Goal: Task Accomplishment & Management: Manage account settings

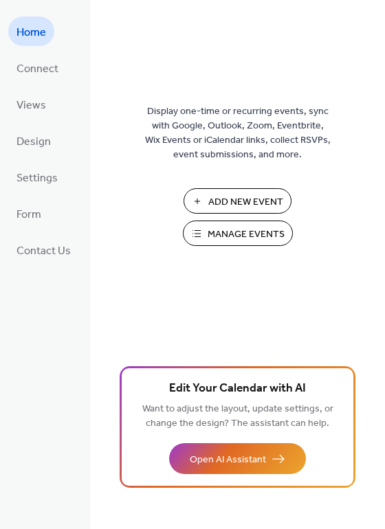
click at [226, 240] on span "Manage Events" at bounding box center [246, 235] width 77 height 14
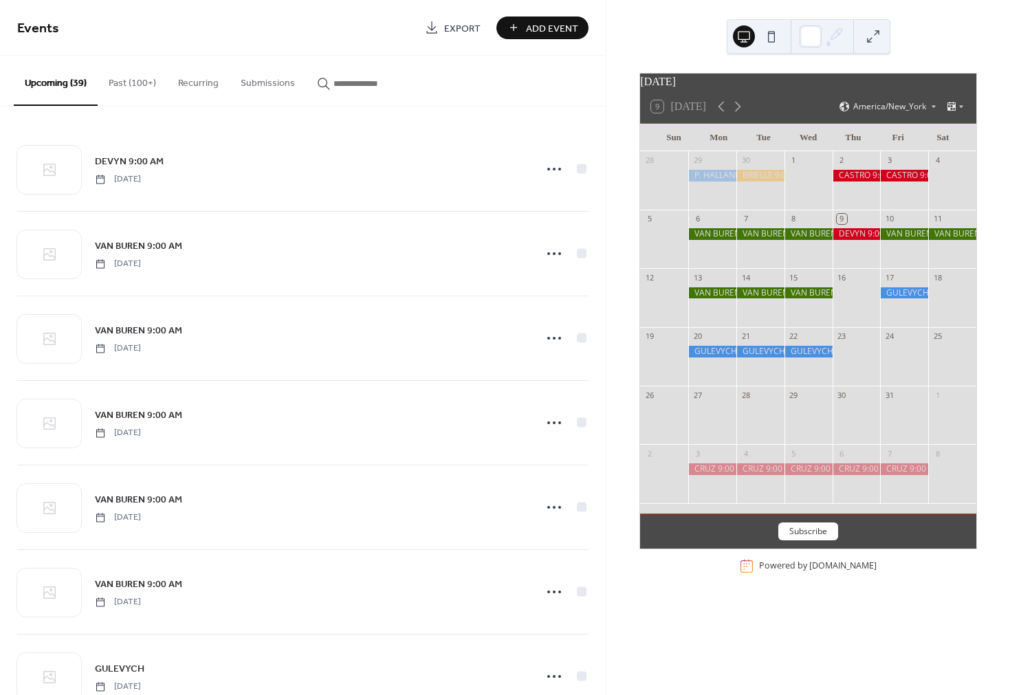
click at [855, 240] on div at bounding box center [857, 234] width 48 height 12
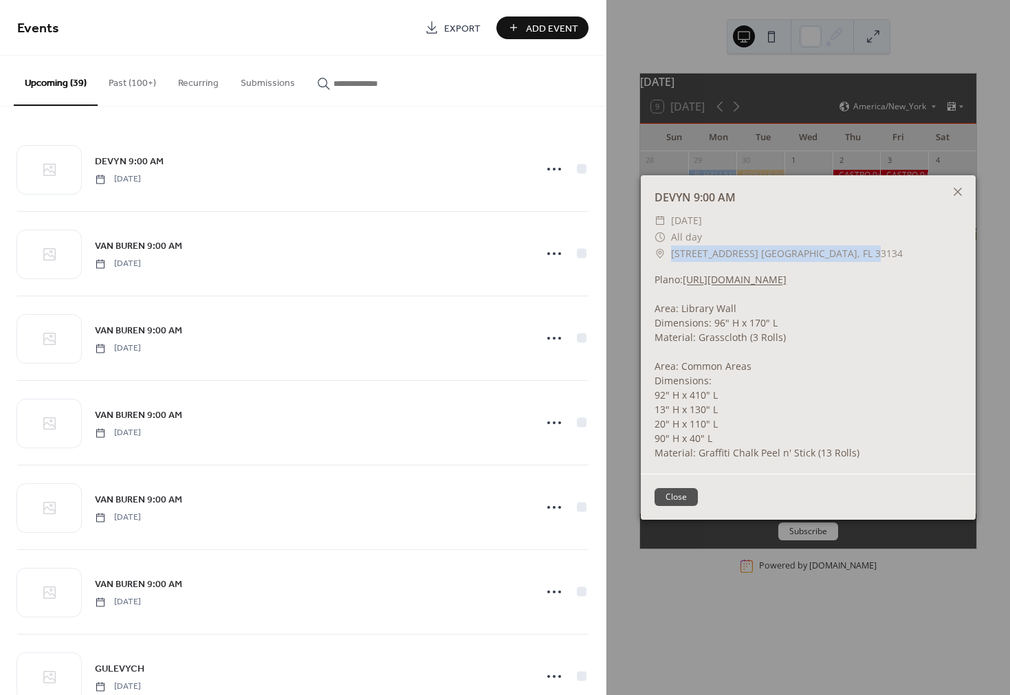
drag, startPoint x: 851, startPoint y: 238, endPoint x: 671, endPoint y: 242, distance: 179.5
click at [671, 245] on span "[STREET_ADDRESS] [GEOGRAPHIC_DATA], FL 33134" at bounding box center [787, 253] width 232 height 17
copy span "[STREET_ADDRESS] [GEOGRAPHIC_DATA], FL 33134"
drag, startPoint x: 957, startPoint y: 177, endPoint x: 947, endPoint y: 190, distance: 16.2
click at [957, 184] on icon at bounding box center [958, 192] width 17 height 17
